Goal: Task Accomplishment & Management: Complete application form

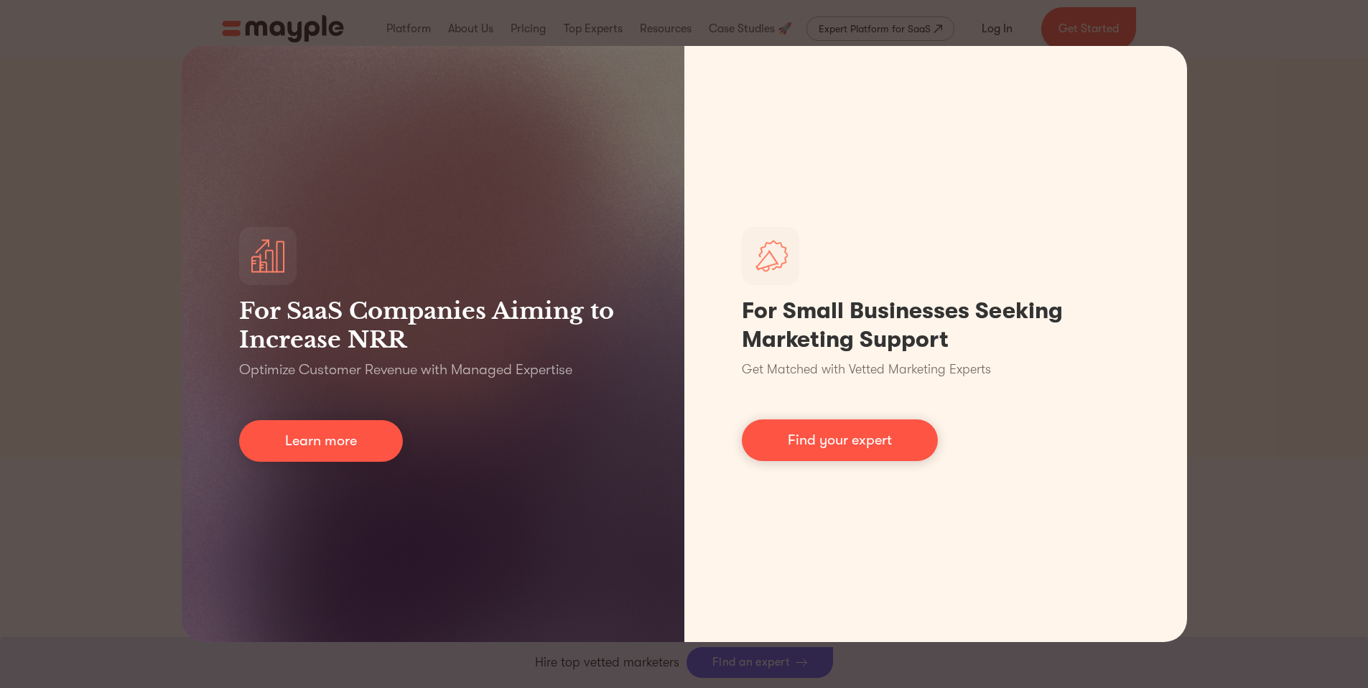
scroll to position [659, 0]
click at [1299, 255] on div "For SaaS Companies Aiming to Increase NRR Optimize Customer Revenue with Manage…" at bounding box center [684, 344] width 1368 height 688
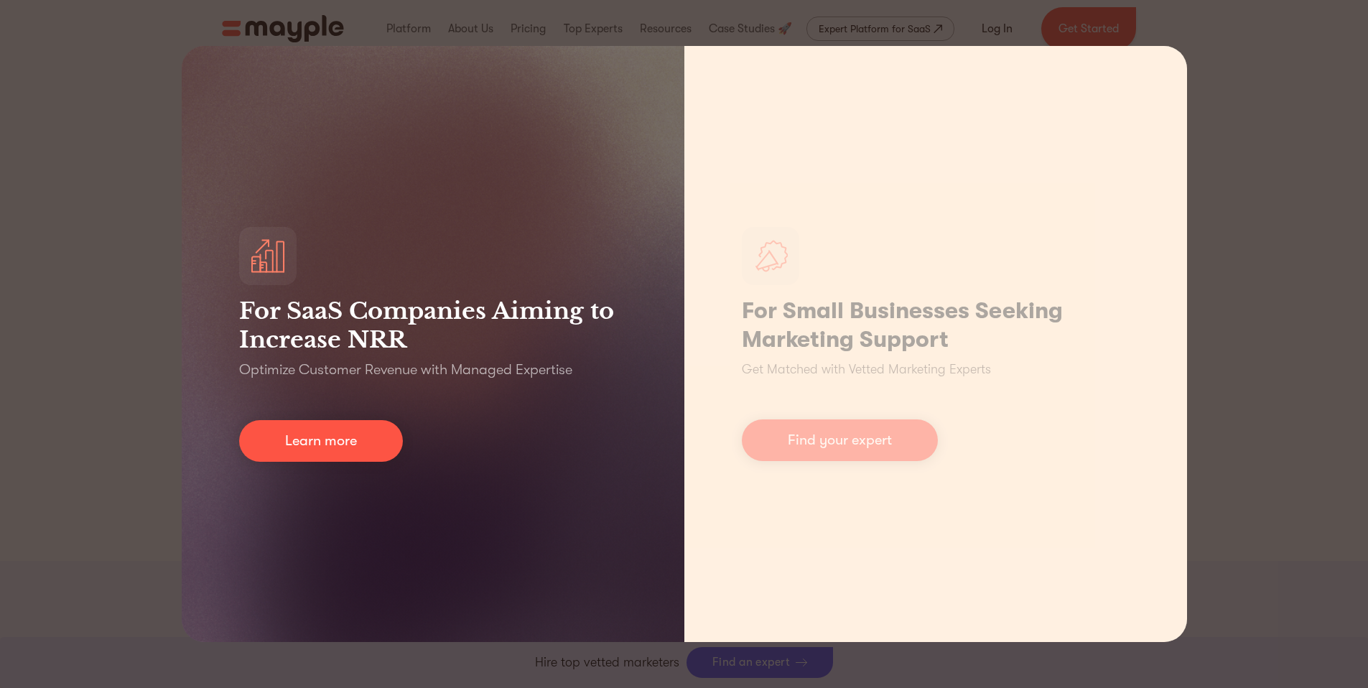
scroll to position [1119, 0]
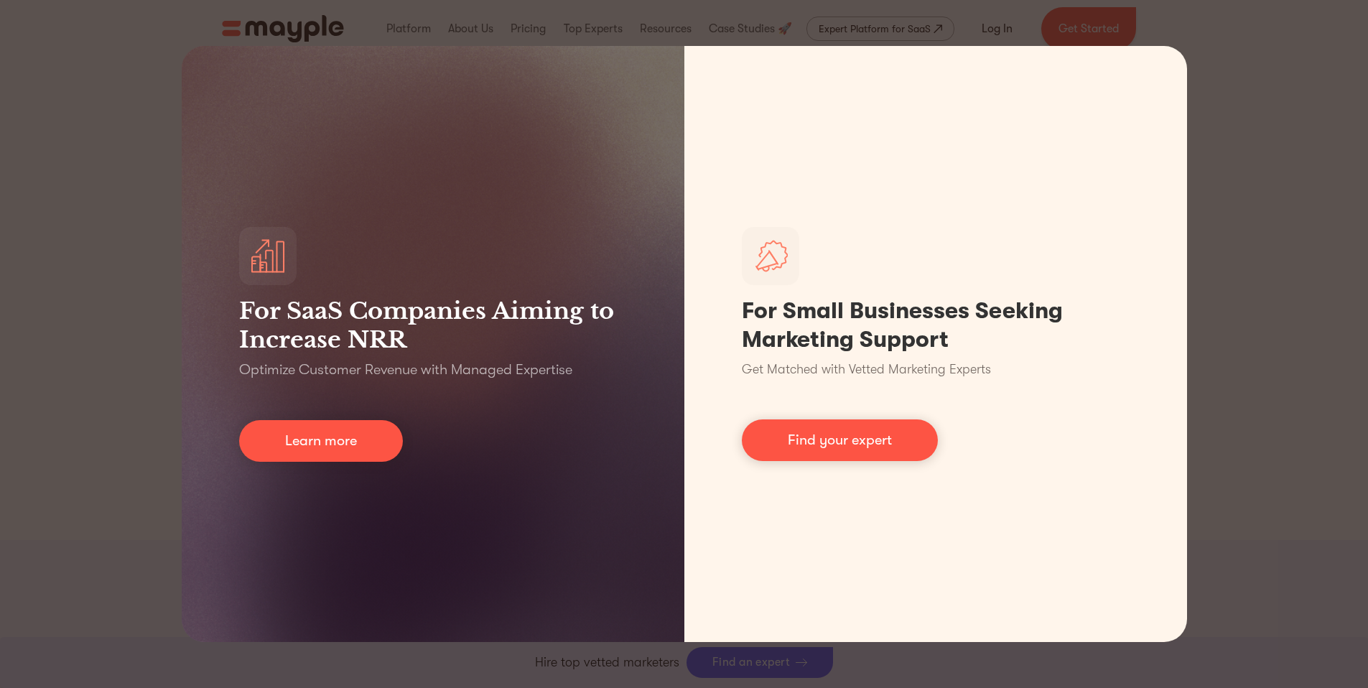
click at [1305, 51] on div "For SaaS Companies Aiming to Increase NRR Optimize Customer Revenue with Manage…" at bounding box center [684, 344] width 1368 height 688
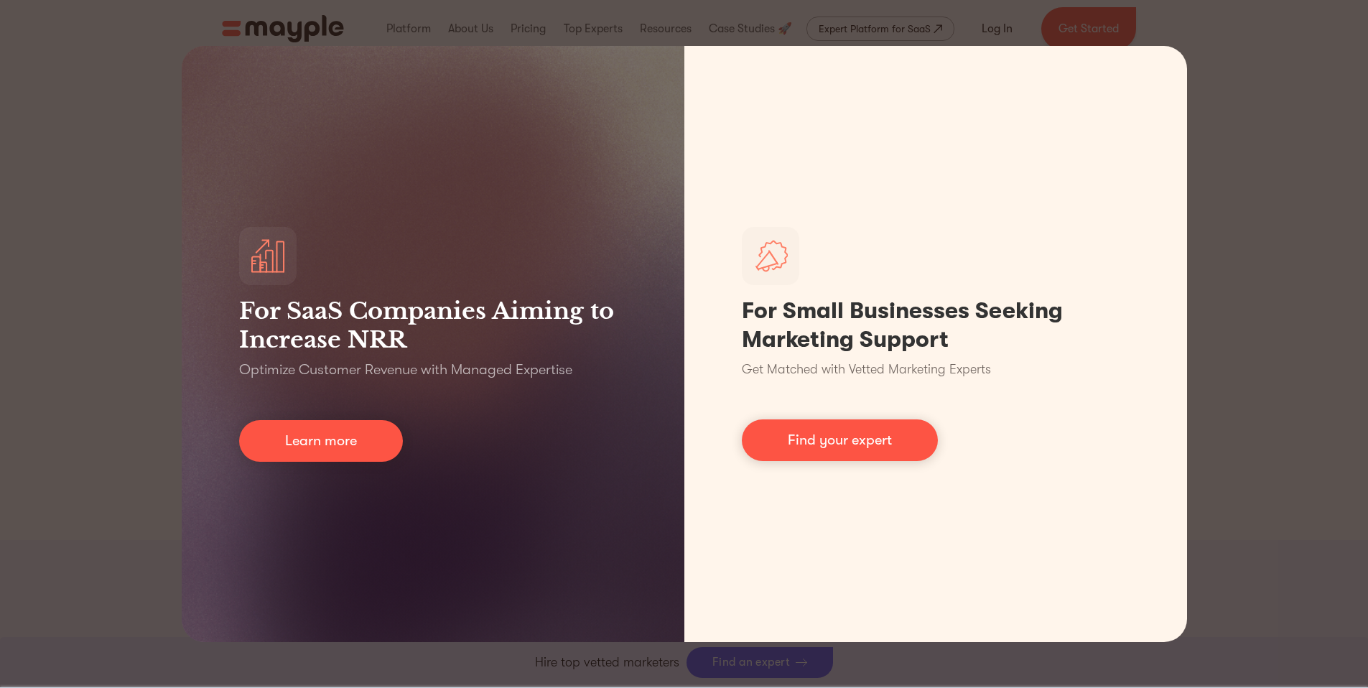
click at [114, 109] on div "For SaaS Companies Aiming to Increase NRR Optimize Customer Revenue with Manage…" at bounding box center [684, 344] width 1368 height 688
click at [1269, 242] on div "For SaaS Companies Aiming to Increase NRR Optimize Customer Revenue with Manage…" at bounding box center [684, 344] width 1368 height 688
click at [77, 62] on div "For SaaS Companies Aiming to Increase NRR Optimize Customer Revenue with Manage…" at bounding box center [684, 344] width 1368 height 688
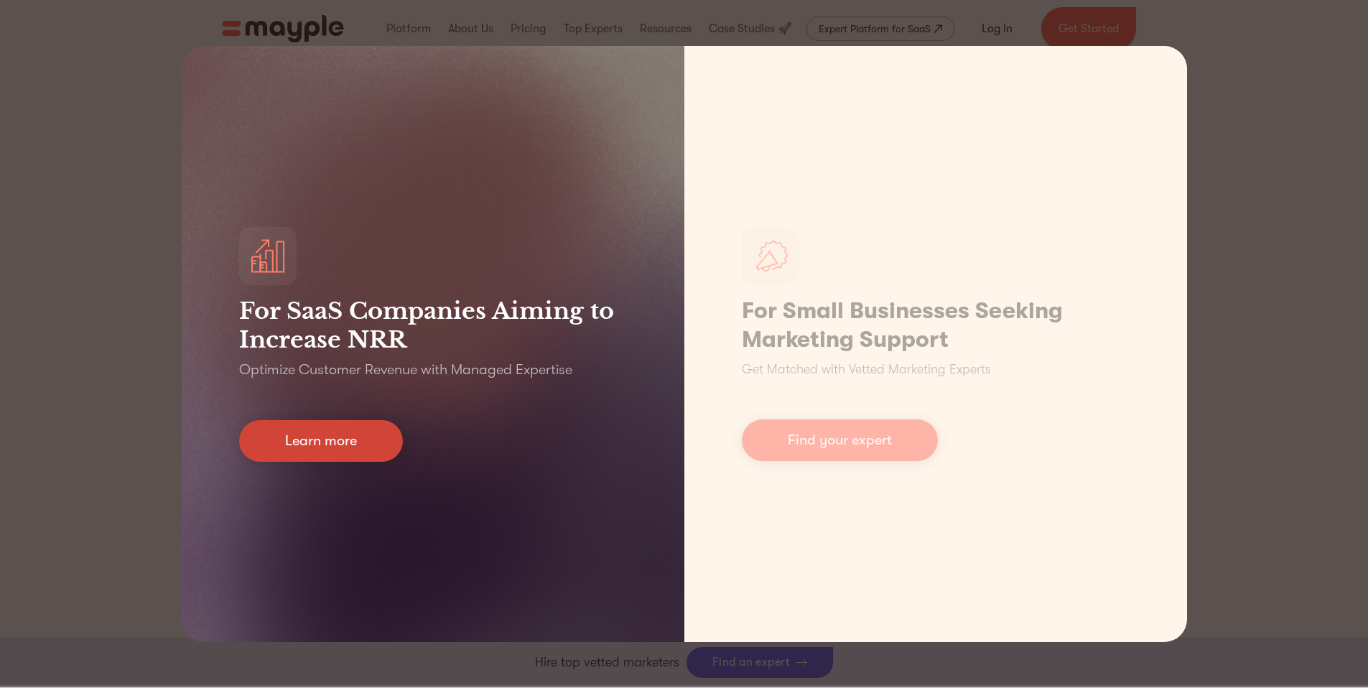
click at [333, 442] on link "Learn more" at bounding box center [321, 441] width 164 height 42
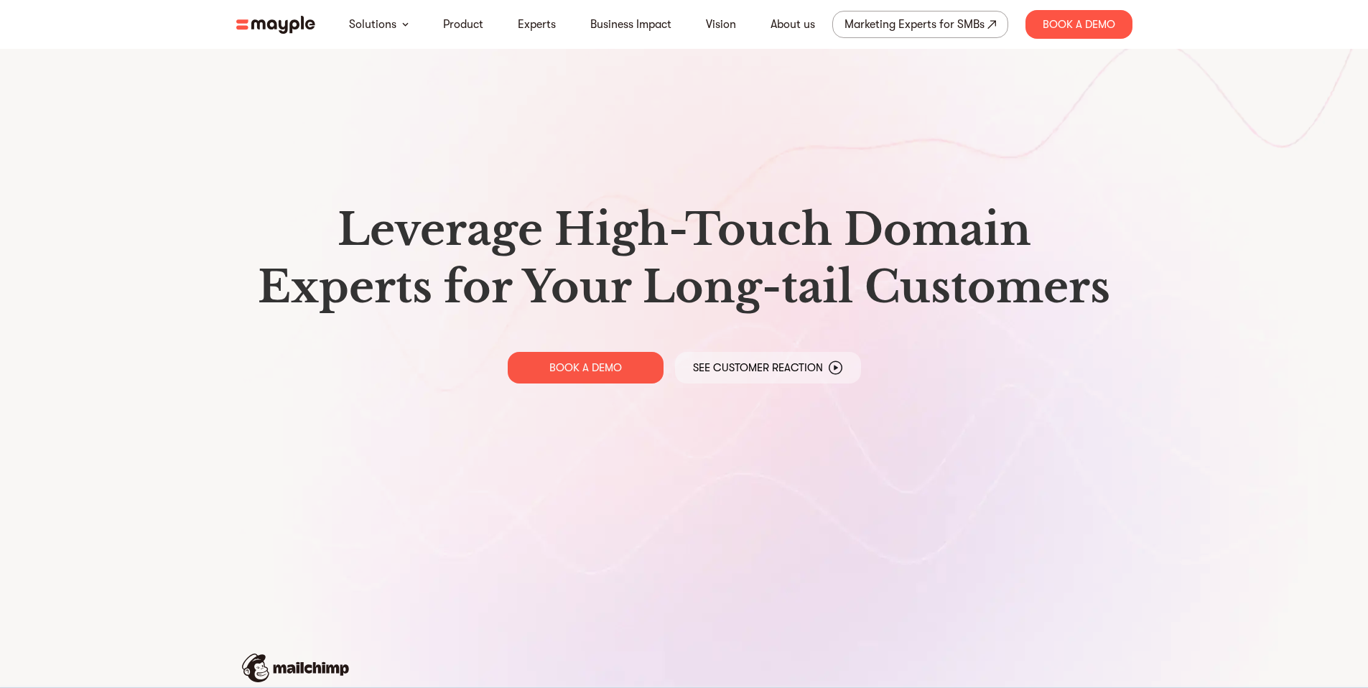
click at [269, 27] on img at bounding box center [275, 25] width 79 height 18
click at [285, 35] on nav "Solutions Product Experts Business Impact Vision About us Marketing Experts for…" at bounding box center [684, 24] width 919 height 49
click at [286, 22] on img at bounding box center [275, 25] width 79 height 18
click at [536, 23] on link "Experts" at bounding box center [537, 24] width 38 height 17
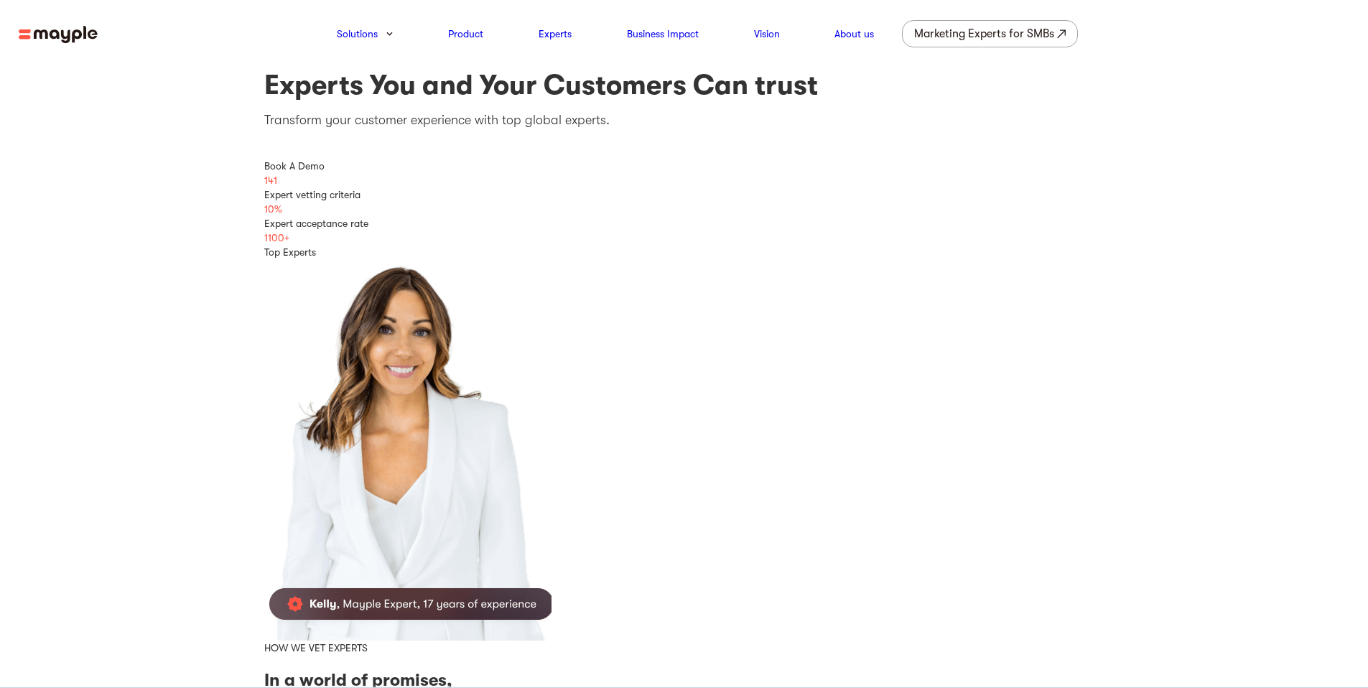
click at [60, 36] on img at bounding box center [58, 35] width 79 height 18
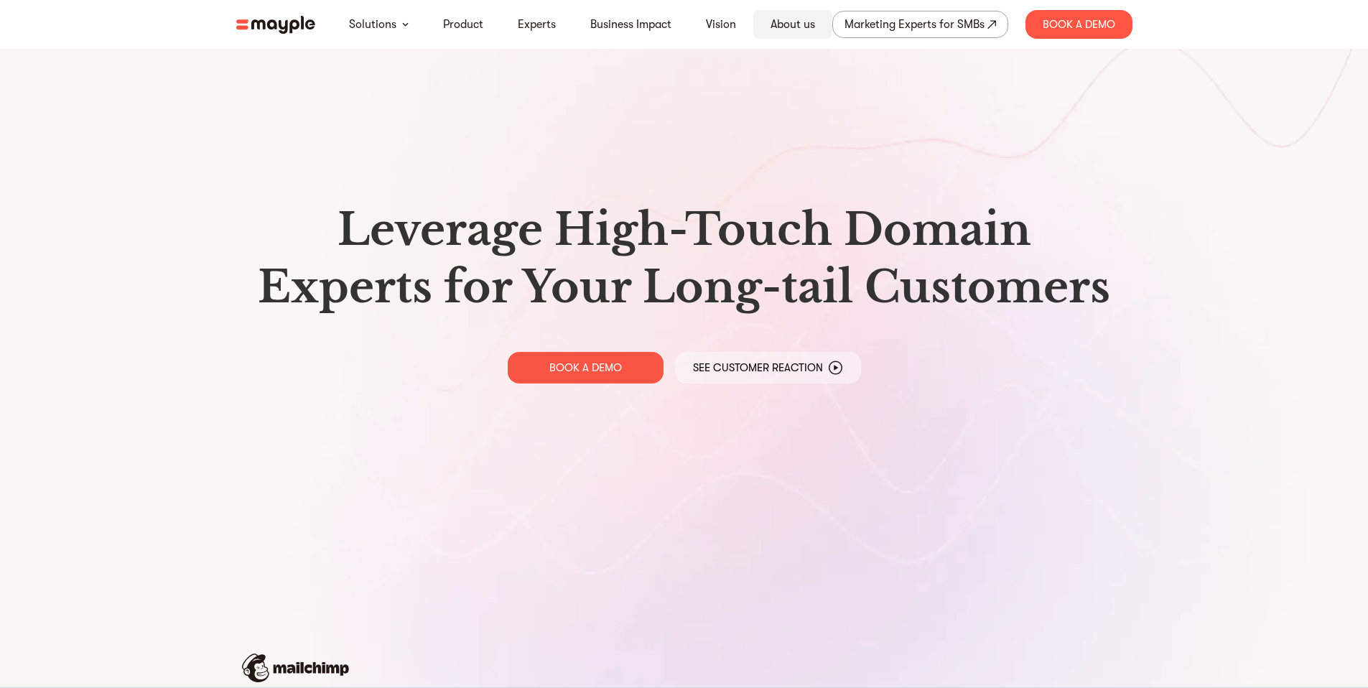
click at [808, 31] on link "About us" at bounding box center [792, 24] width 45 height 17
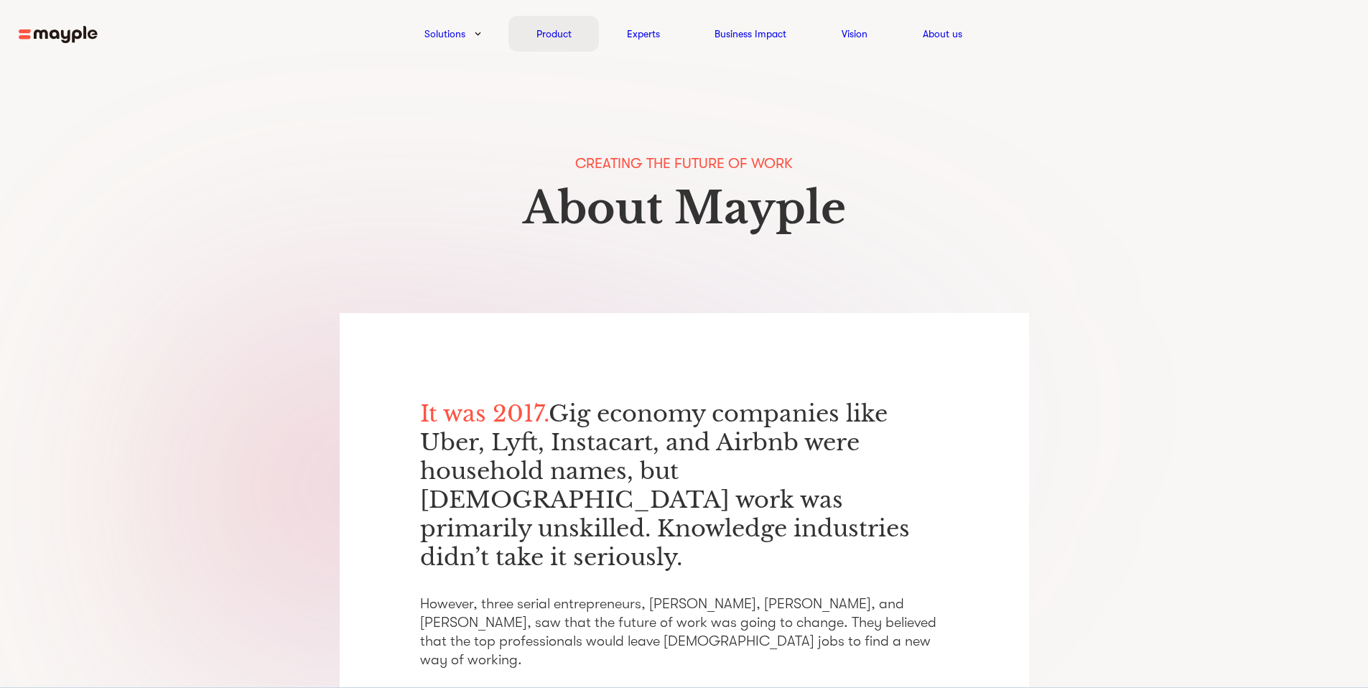
click at [543, 34] on link "Product" at bounding box center [553, 33] width 35 height 17
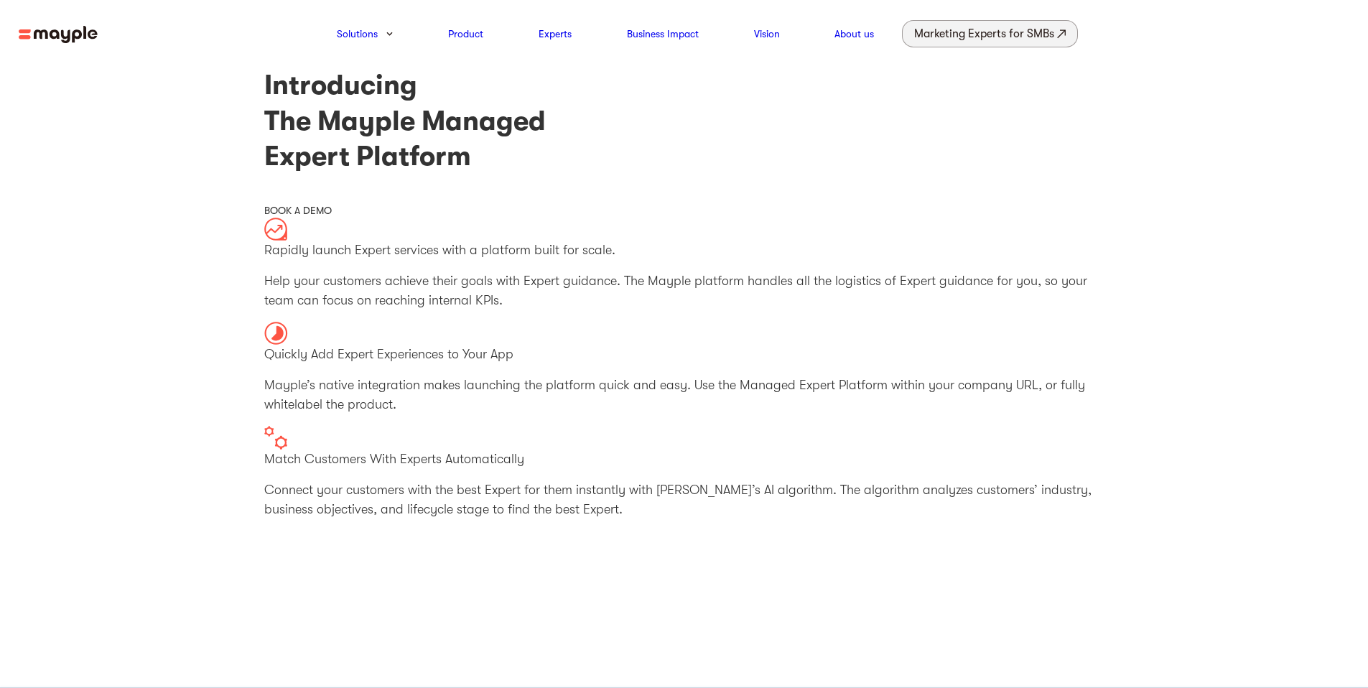
click at [978, 41] on div "Marketing Experts for SMBs" at bounding box center [984, 34] width 140 height 20
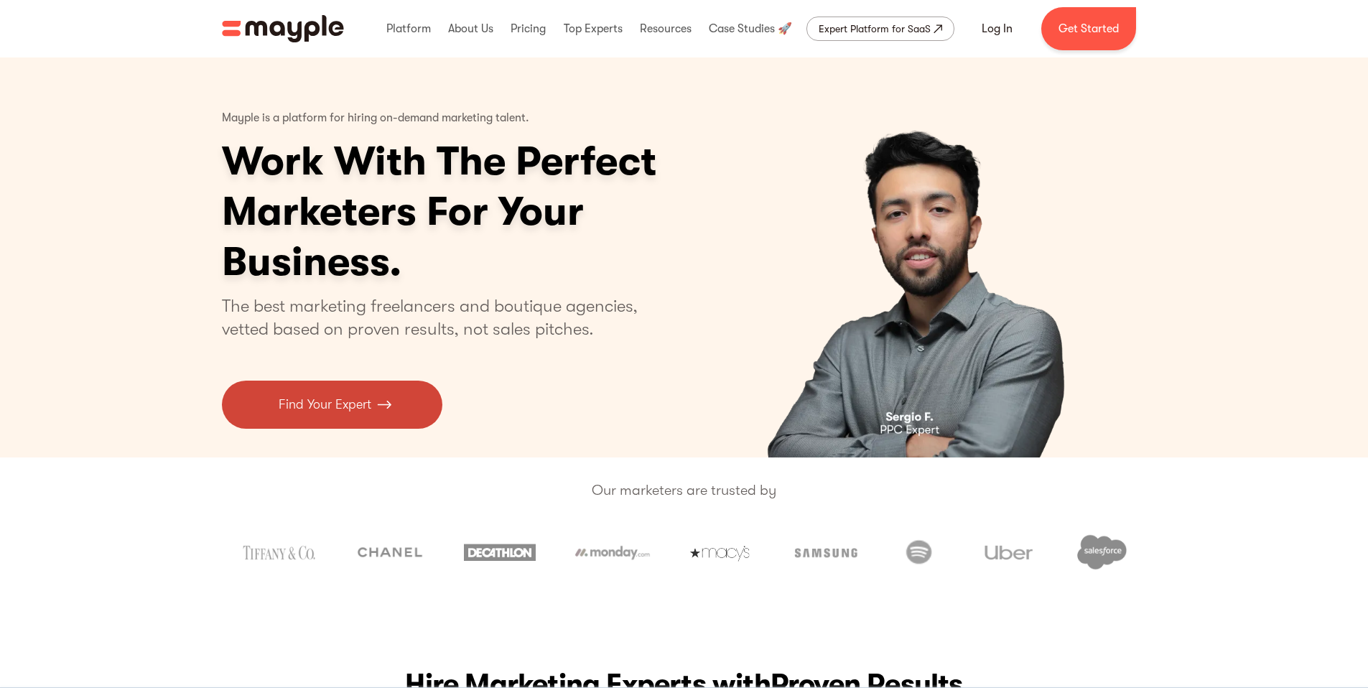
click at [363, 403] on p "Find Your Expert" at bounding box center [325, 404] width 93 height 19
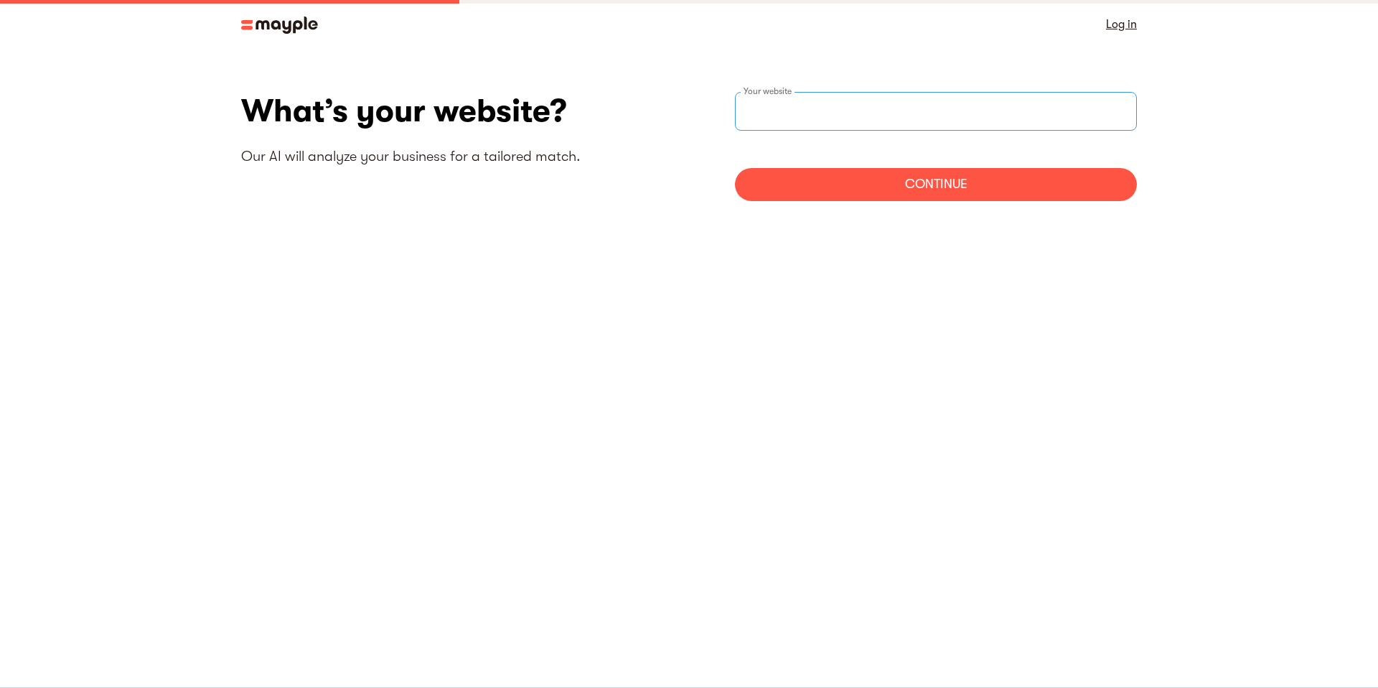
click at [767, 101] on div "Your website" at bounding box center [936, 111] width 402 height 39
type input "[URL][DOMAIN_NAME]"
click at [807, 170] on div "Continue" at bounding box center [936, 184] width 402 height 33
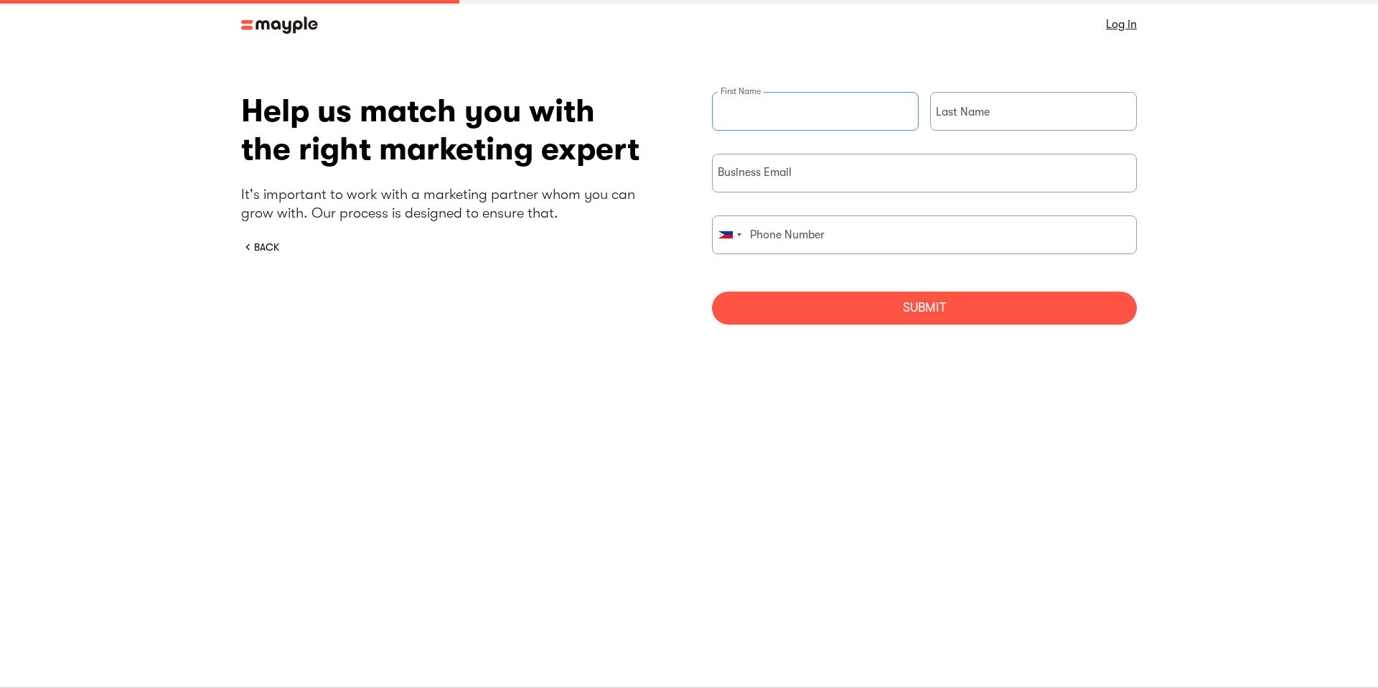
click at [773, 112] on input "briefForm" at bounding box center [815, 111] width 207 height 39
type input "a"
click at [953, 106] on div "a Last Name" at bounding box center [1033, 123] width 207 height 62
type input "a"
click at [869, 160] on input "briefForm" at bounding box center [924, 173] width 425 height 39
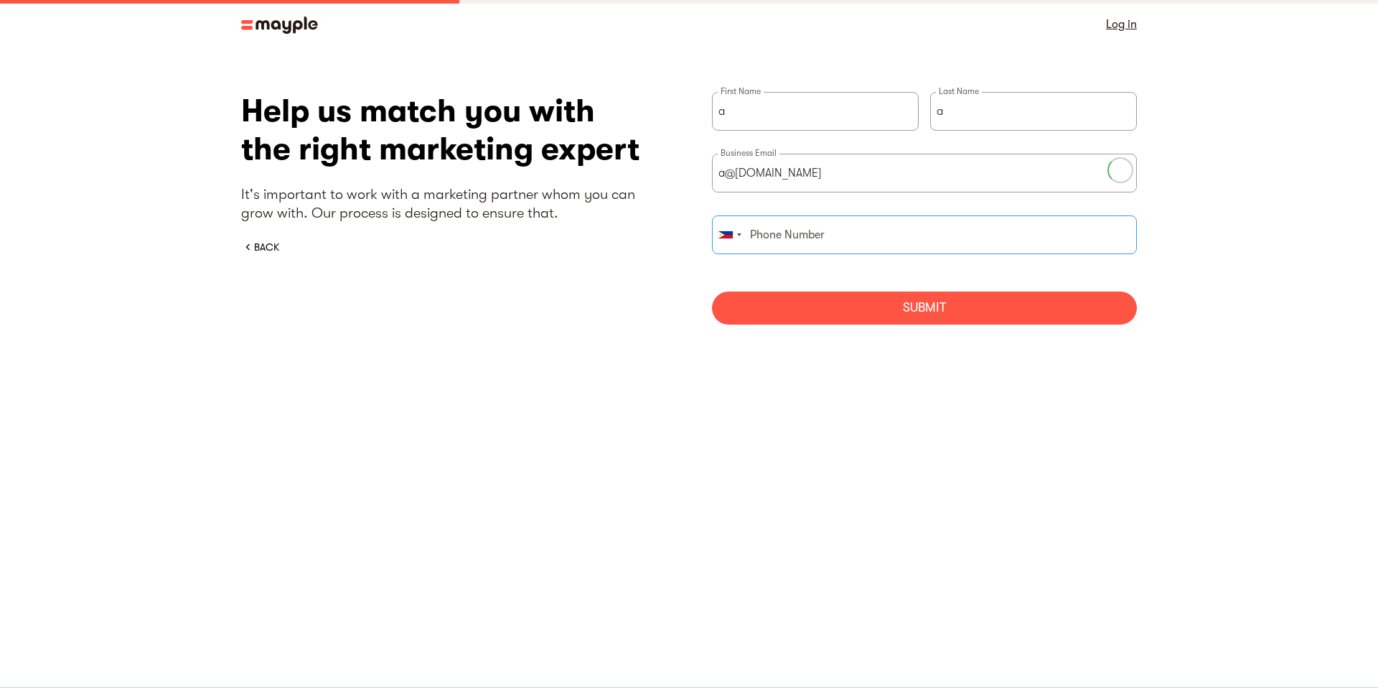
click at [830, 224] on input "briefForm" at bounding box center [924, 234] width 425 height 39
click at [860, 306] on div "Submit" at bounding box center [924, 307] width 425 height 33
click at [814, 183] on input "a@[DOMAIN_NAME]" at bounding box center [924, 173] width 425 height 39
click at [724, 174] on input "a@[DOMAIN_NAME]" at bounding box center [924, 173] width 425 height 39
click at [748, 175] on input "[EMAIL_ADDRESS][DOMAIN_NAME]" at bounding box center [924, 173] width 425 height 39
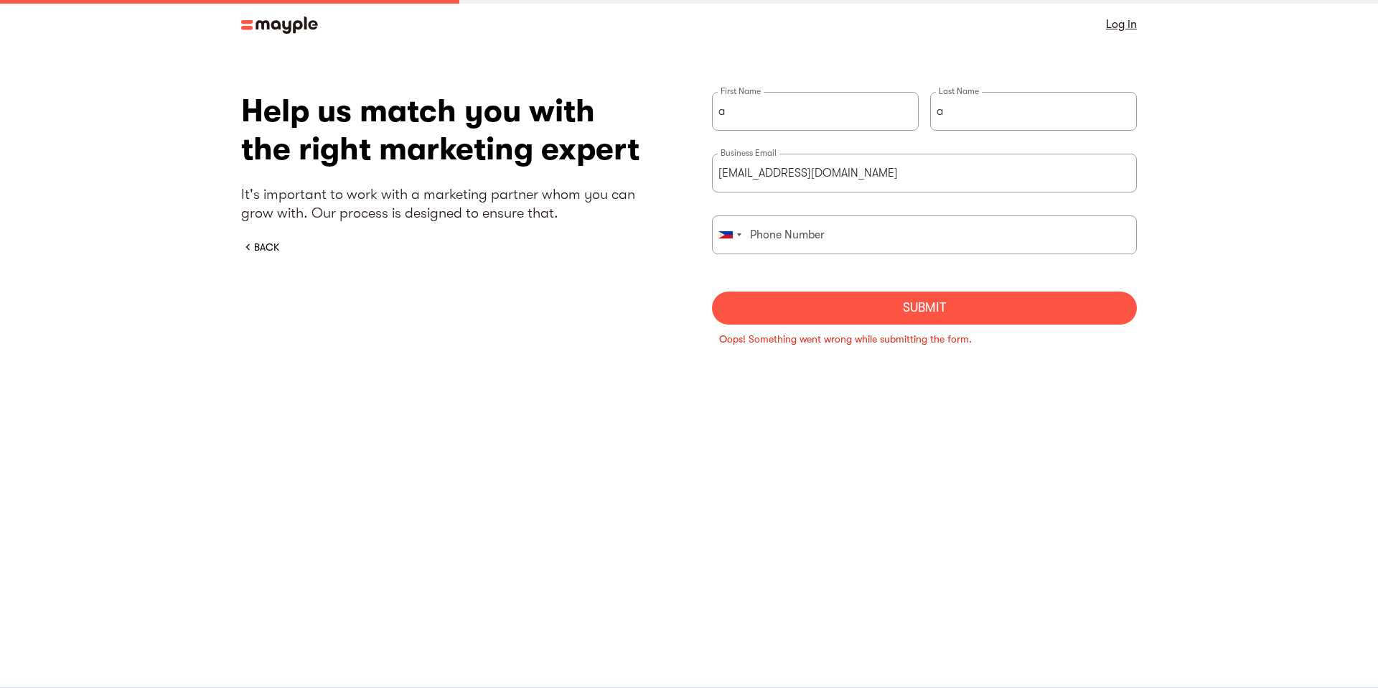
click at [872, 206] on form "a First Name a Last Name [EMAIL_ADDRESS][DOMAIN_NAME] Business Email [GEOGRAPHI…" at bounding box center [924, 208] width 425 height 233
click at [760, 173] on input "[EMAIL_ADDRESS][DOMAIN_NAME]" at bounding box center [924, 173] width 425 height 39
type input "[EMAIL_ADDRESS][DOMAIN_NAME]"
click at [1261, 280] on section "What’s your website? Our AI will analyze your business for a tailored match. [U…" at bounding box center [689, 228] width 1378 height 358
click at [841, 304] on div "Submit" at bounding box center [924, 307] width 425 height 33
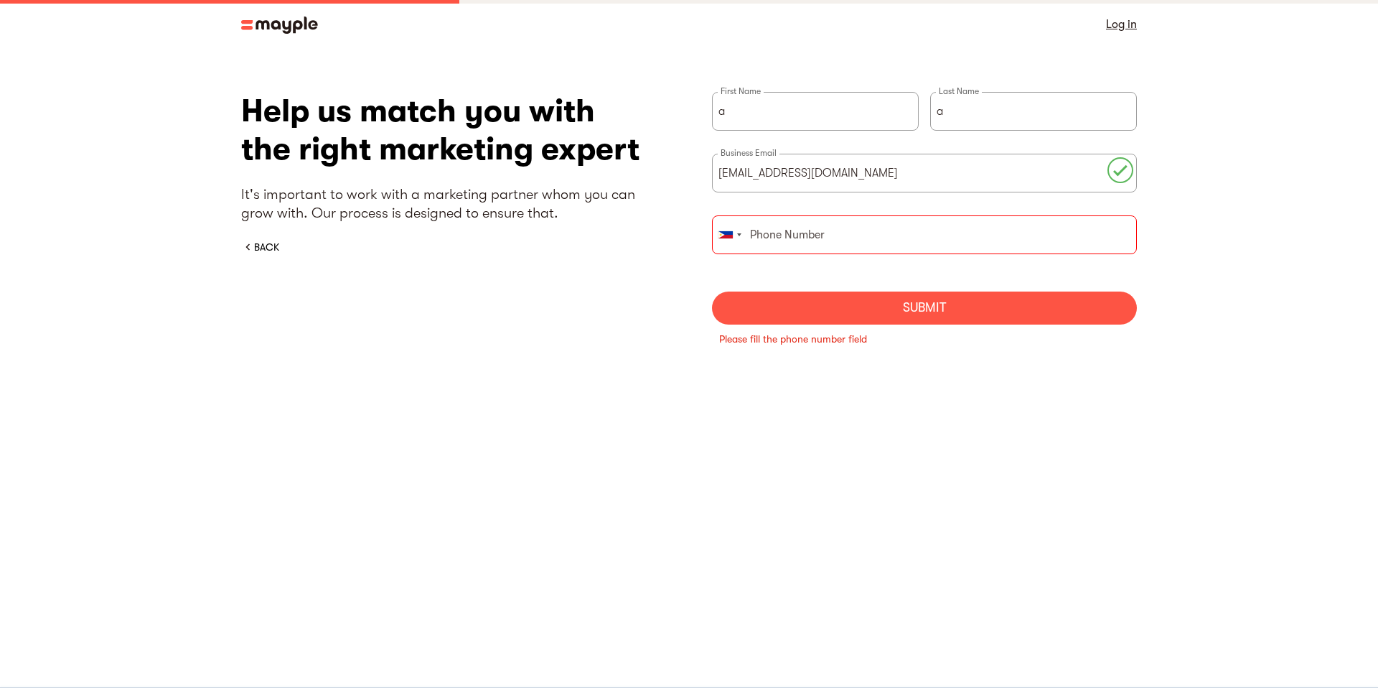
click at [849, 249] on input "briefForm" at bounding box center [924, 234] width 425 height 39
click at [890, 319] on div "Submit" at bounding box center [924, 307] width 425 height 33
click at [898, 309] on div "Submit" at bounding box center [924, 307] width 425 height 33
click at [853, 233] on input "917161716171617" at bounding box center [924, 234] width 425 height 39
type input "9179111111"
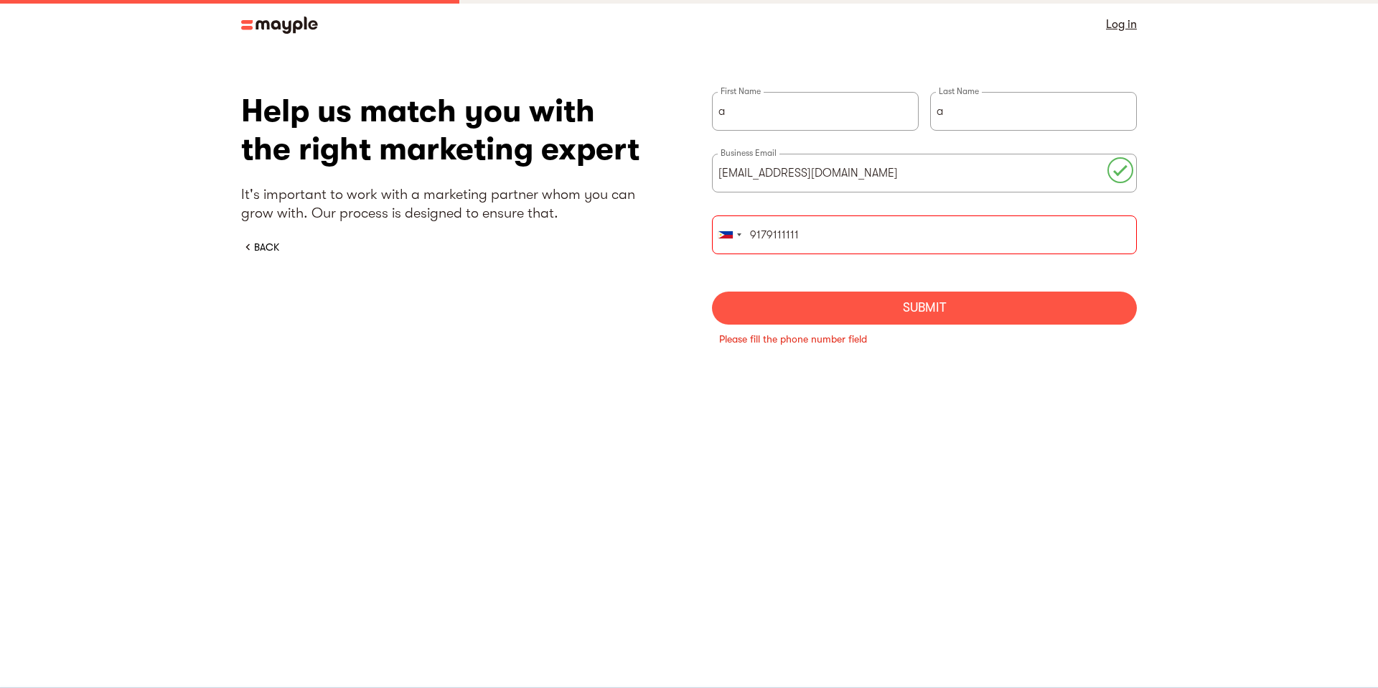
click at [896, 305] on div "Submit" at bounding box center [924, 307] width 425 height 33
